Goal: Task Accomplishment & Management: Manage account settings

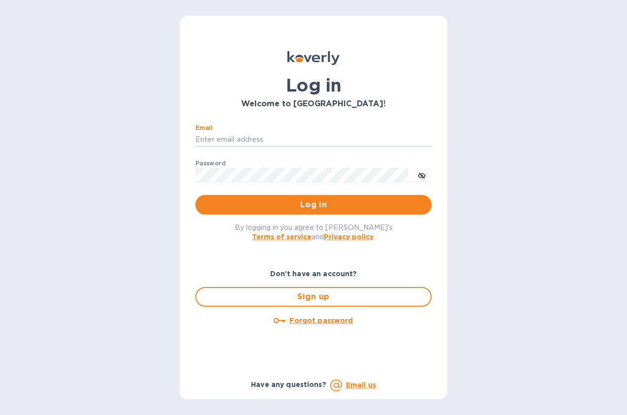
type input "randall@lociwine.com"
click at [314, 204] on button "Log in" at bounding box center [314, 205] width 236 height 20
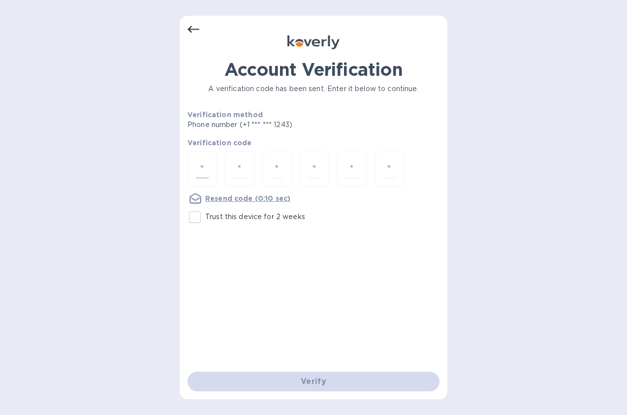
click at [206, 166] on input "number" at bounding box center [202, 169] width 13 height 18
type input "1"
type input "8"
type input "4"
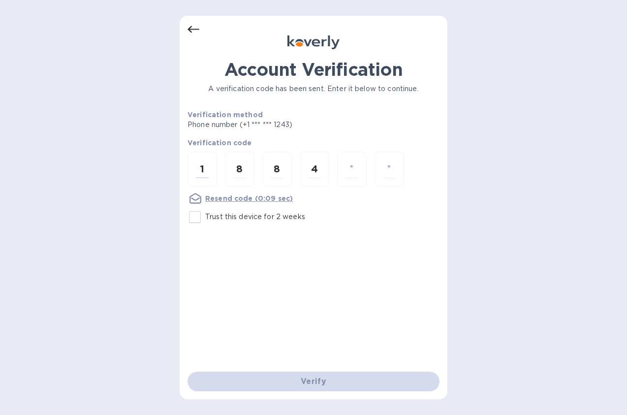
type input "6"
type input "8"
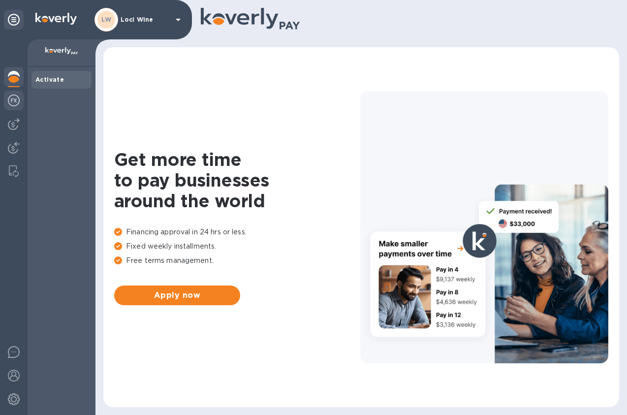
click at [10, 98] on img at bounding box center [14, 101] width 12 height 12
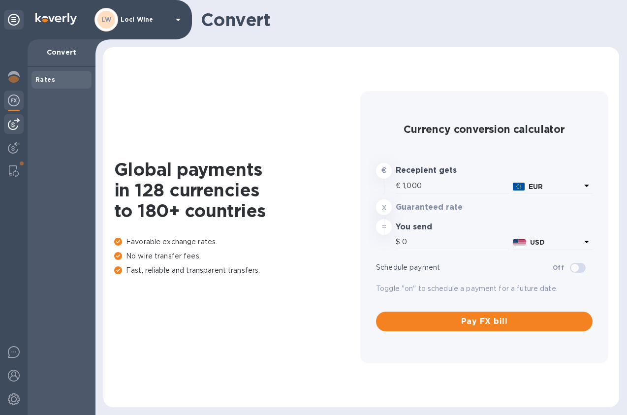
type input "1,174.8"
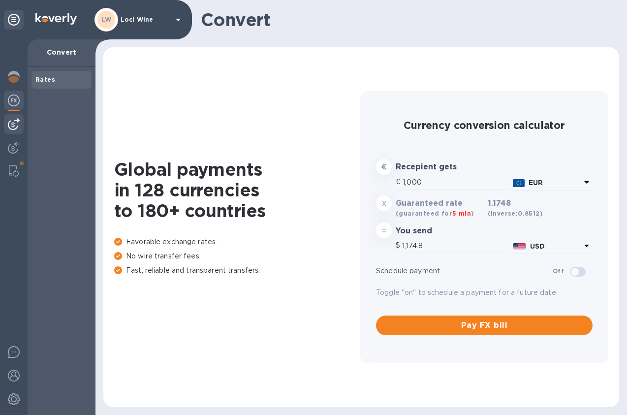
click at [20, 121] on div at bounding box center [14, 124] width 20 height 20
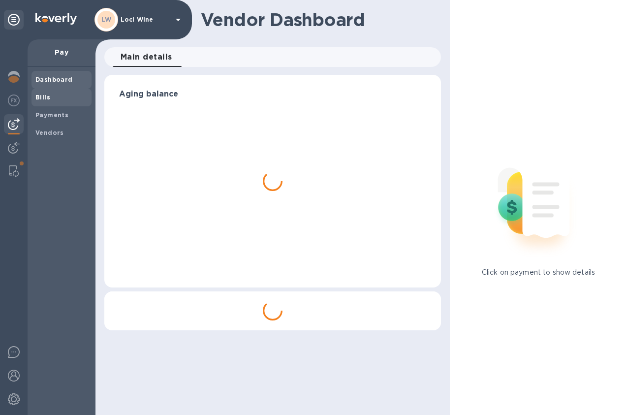
click at [58, 102] on div "Bills" at bounding box center [62, 98] width 60 height 18
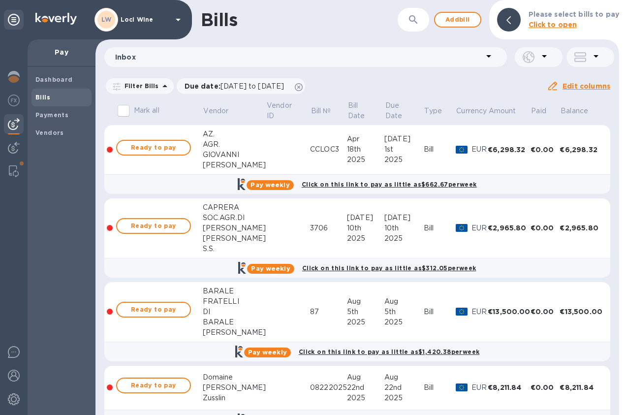
click at [463, 8] on div "Bills ​ Add bill Please select bills to pay Click to open" at bounding box center [358, 19] width 524 height 39
click at [458, 18] on span "Add bill" at bounding box center [458, 20] width 30 height 12
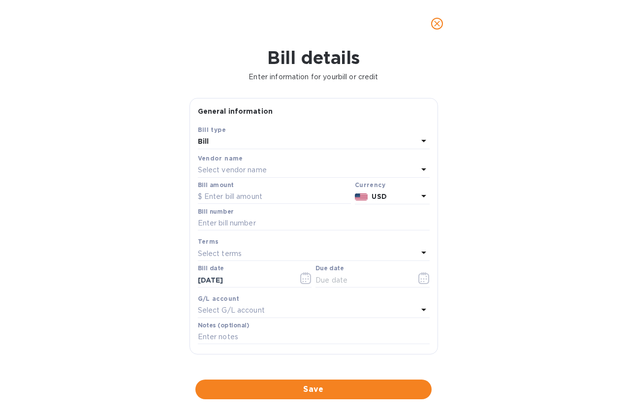
click at [295, 171] on div "Select vendor name" at bounding box center [308, 170] width 220 height 14
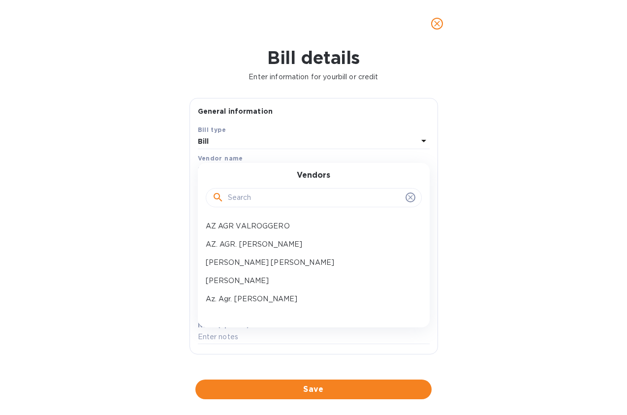
click at [281, 191] on input "text" at bounding box center [315, 198] width 174 height 15
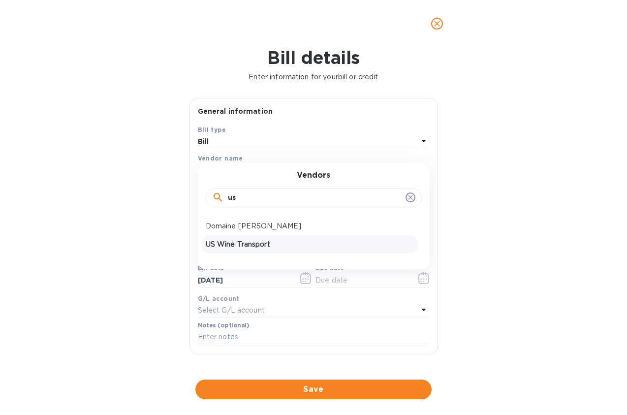
type input "us"
click at [259, 241] on p "US Wine Transport" at bounding box center [310, 244] width 208 height 10
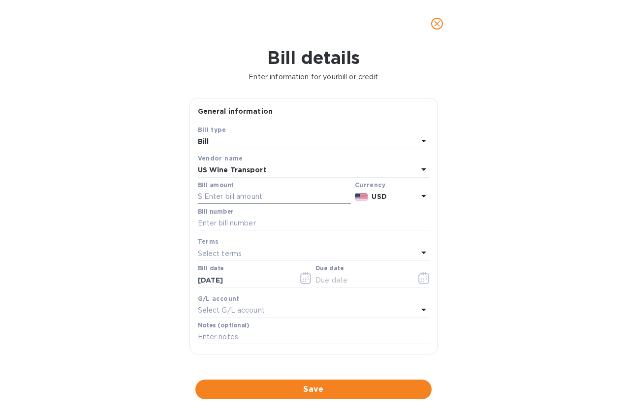
click at [242, 196] on input "text" at bounding box center [274, 197] width 153 height 15
type input "1,041.06"
click at [19, 0] on div at bounding box center [313, 23] width 627 height 47
click at [275, 224] on input "text" at bounding box center [314, 223] width 232 height 15
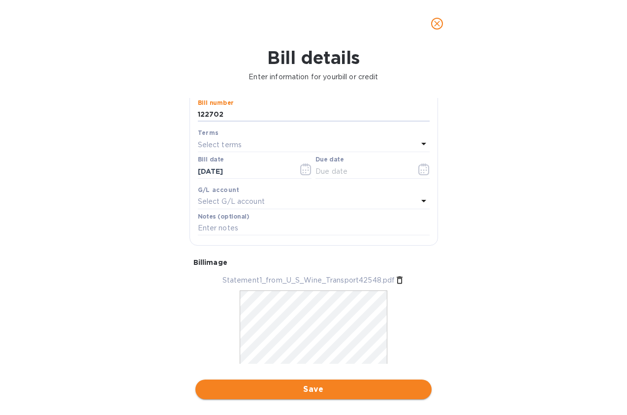
type input "122702"
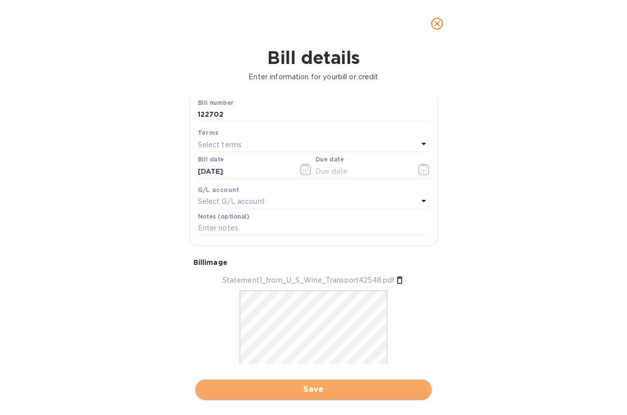
click at [355, 384] on span "Save" at bounding box center [313, 390] width 221 height 12
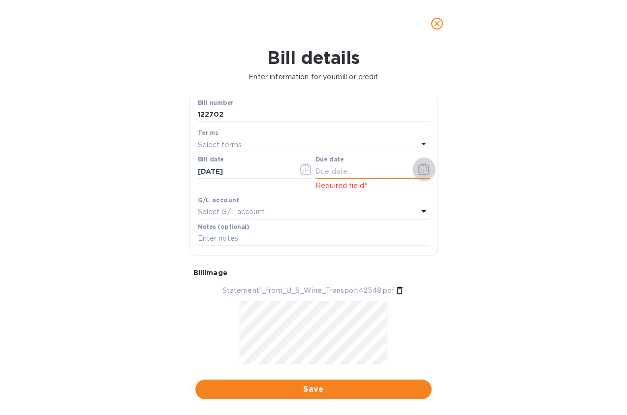
click at [413, 163] on button "button" at bounding box center [424, 170] width 23 height 24
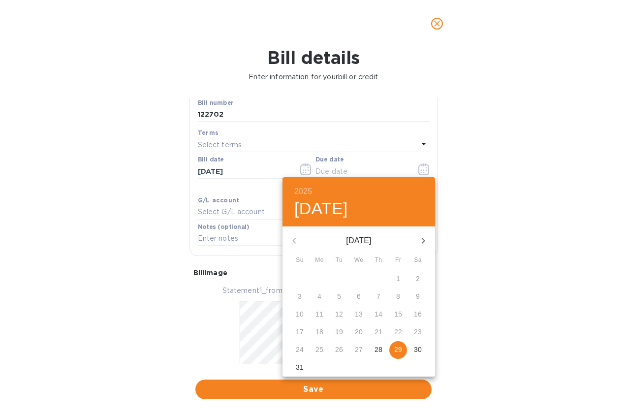
click at [328, 142] on div at bounding box center [313, 207] width 627 height 415
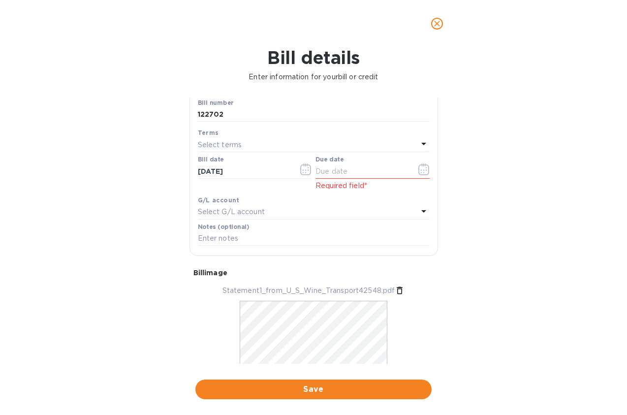
click at [304, 147] on div "Select terms" at bounding box center [308, 145] width 220 height 14
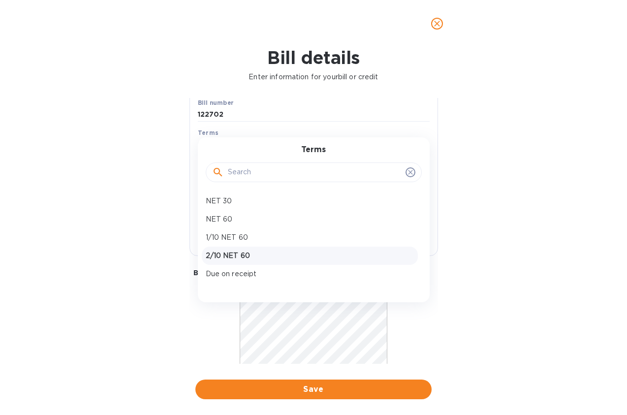
scroll to position [25, 0]
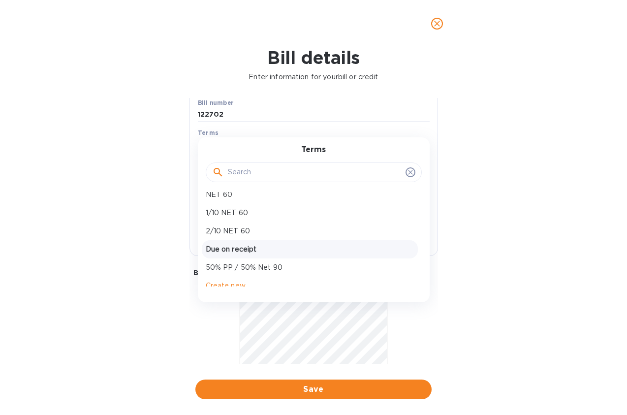
click at [243, 252] on p "Due on receipt" at bounding box center [310, 249] width 208 height 10
type input "[DATE]"
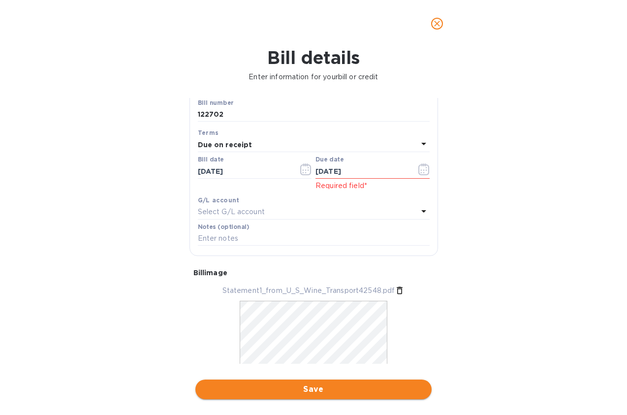
click at [331, 384] on span "Save" at bounding box center [313, 390] width 221 height 12
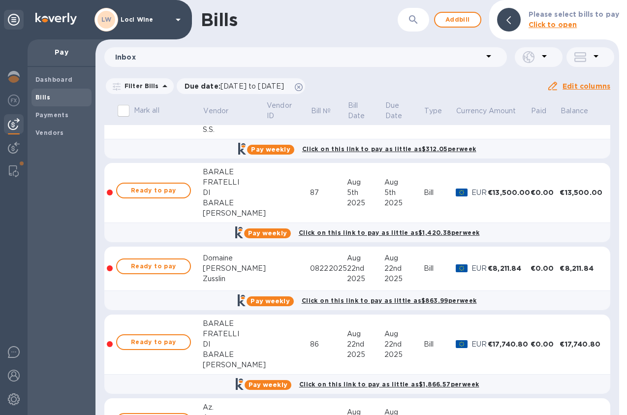
scroll to position [399, 0]
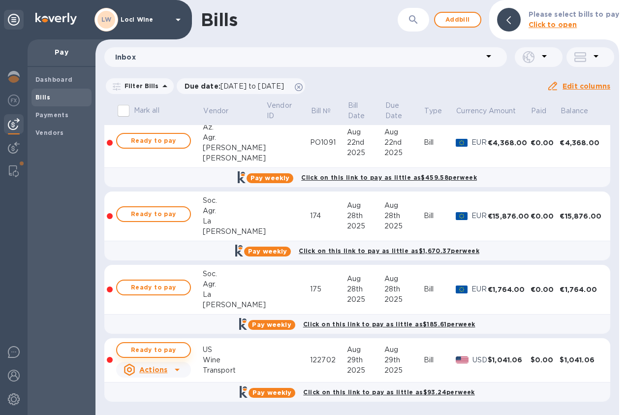
click at [149, 352] on span "Ready to pay" at bounding box center [153, 350] width 57 height 12
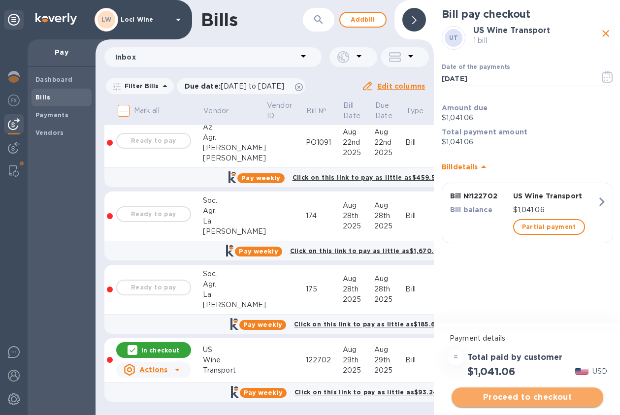
click at [501, 397] on span "Proceed to checkout" at bounding box center [527, 398] width 136 height 12
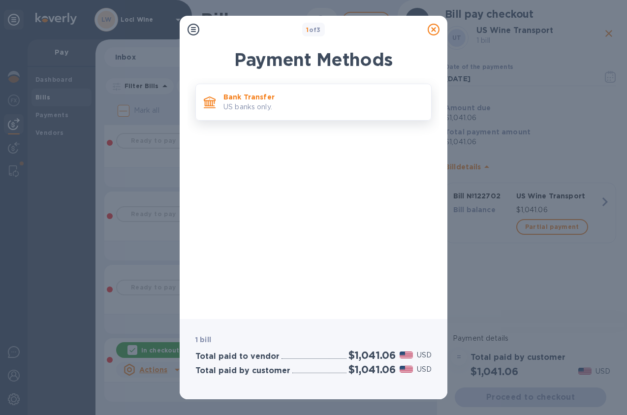
click at [315, 117] on div "Bank Transfer US banks only." at bounding box center [314, 102] width 236 height 37
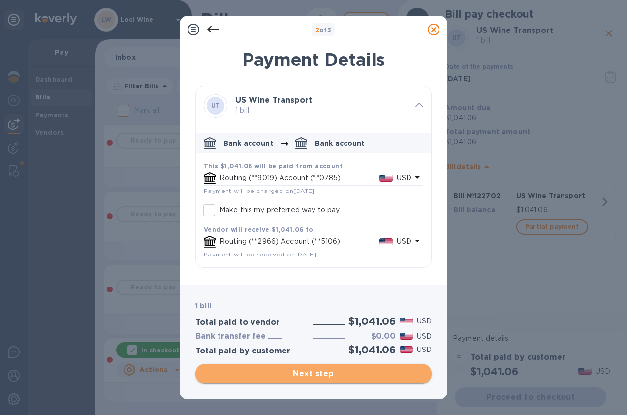
click at [297, 368] on span "Next step" at bounding box center [313, 374] width 221 height 12
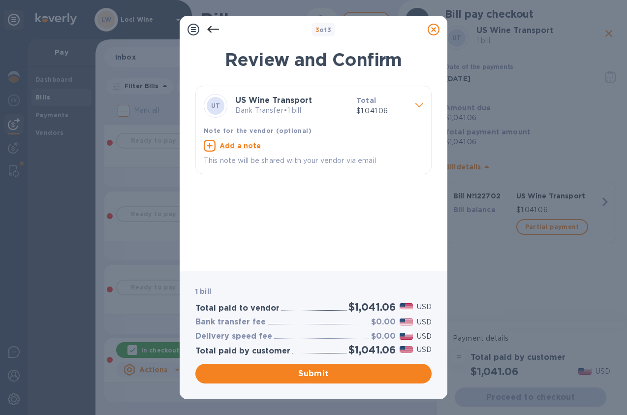
click at [316, 384] on div "Submit" at bounding box center [314, 374] width 240 height 24
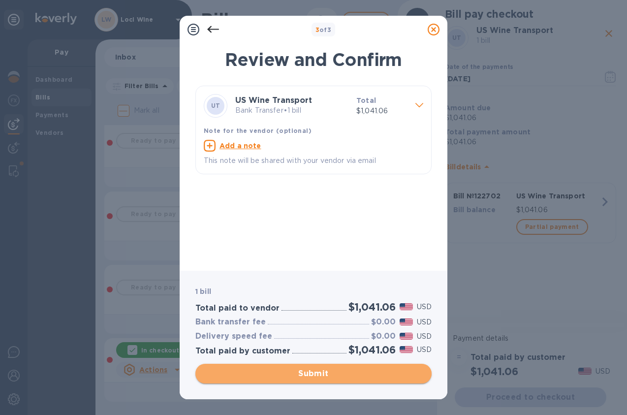
click at [317, 379] on span "Submit" at bounding box center [313, 374] width 221 height 12
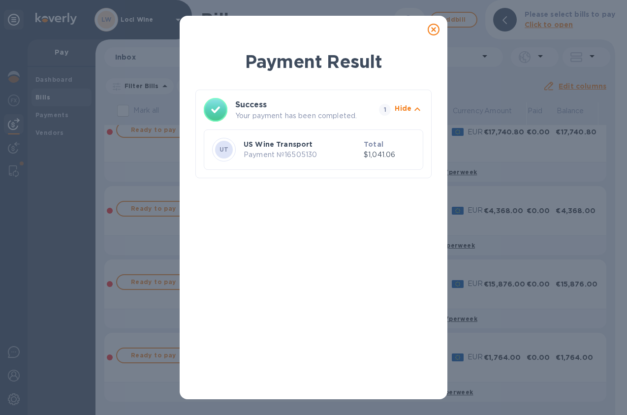
scroll to position [0, 0]
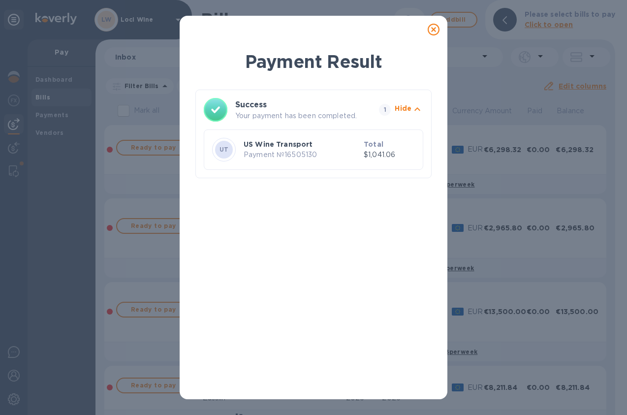
click at [430, 31] on icon at bounding box center [434, 30] width 12 height 12
